Goal: Find specific page/section: Find specific page/section

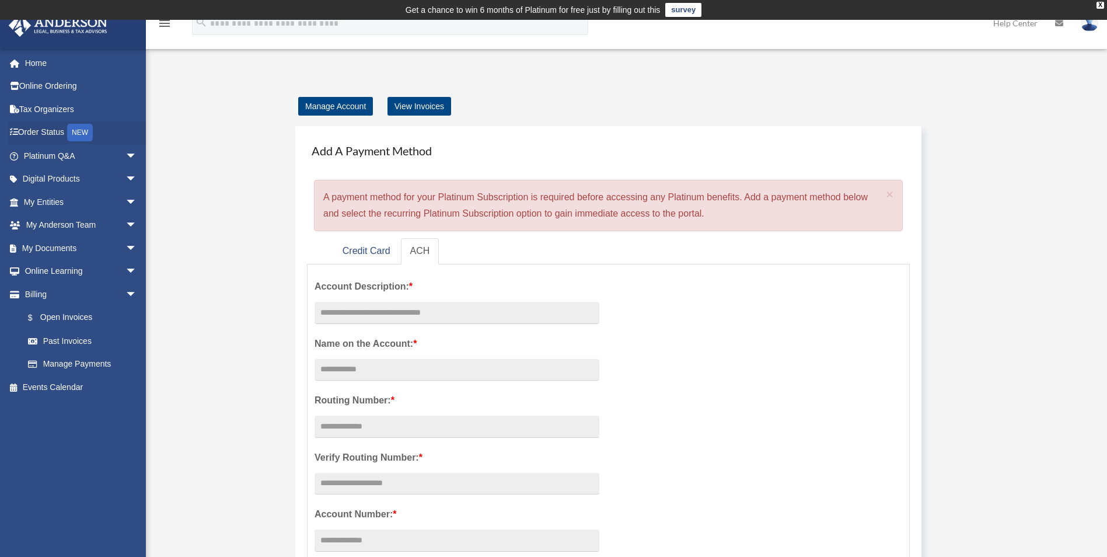
click at [144, 124] on li "Order Status NEW" at bounding box center [77, 133] width 155 height 24
click at [78, 314] on link "$ Open Invoices" at bounding box center [85, 318] width 138 height 24
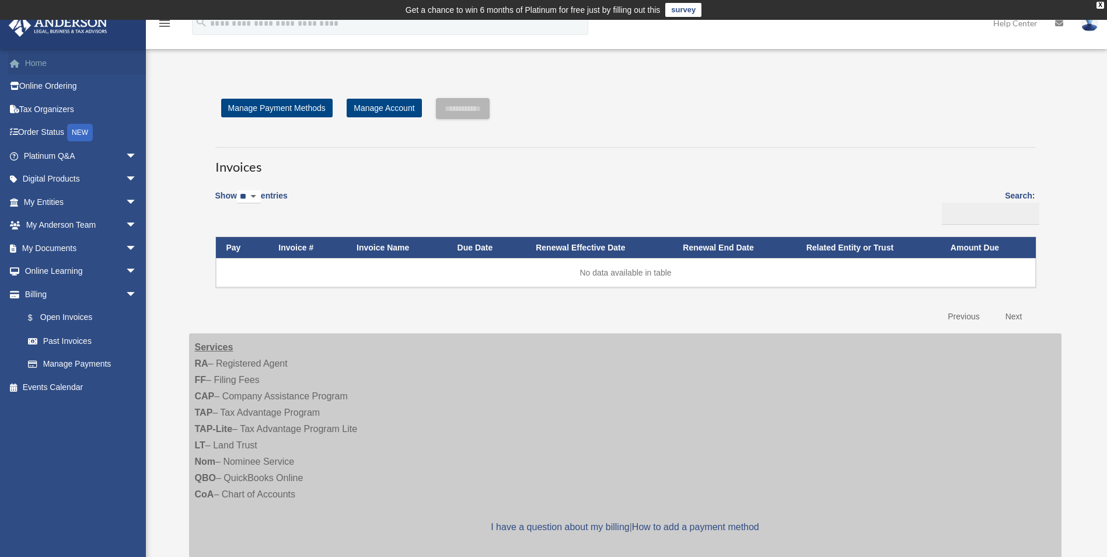
click at [43, 66] on link "Home" at bounding box center [81, 62] width 146 height 23
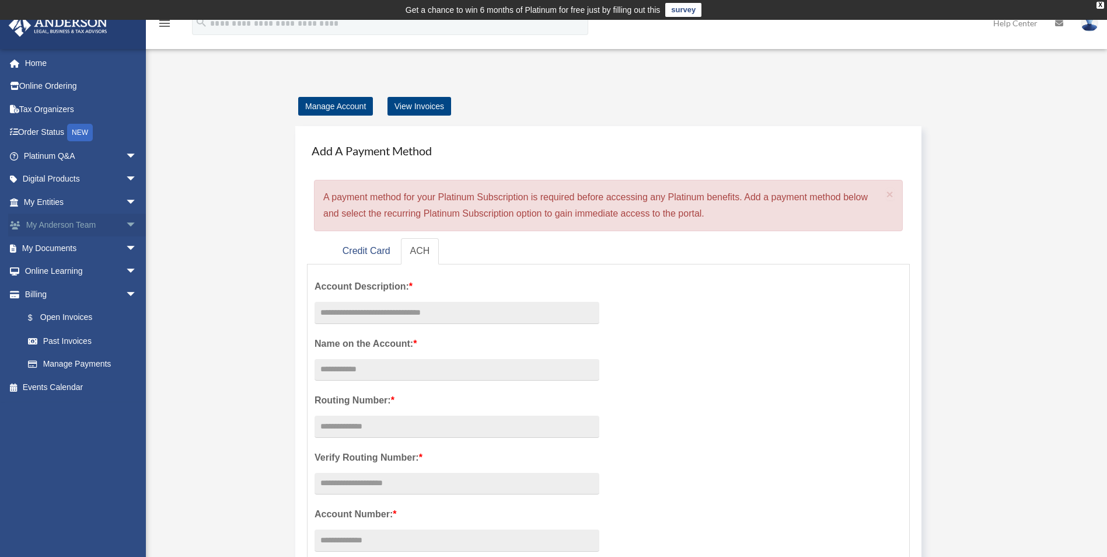
click at [86, 220] on link "My Anderson Team arrow_drop_down" at bounding box center [81, 225] width 146 height 23
